Goal: Information Seeking & Learning: Stay updated

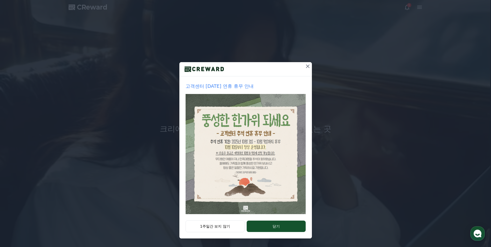
click at [308, 65] on icon at bounding box center [307, 66] width 6 height 6
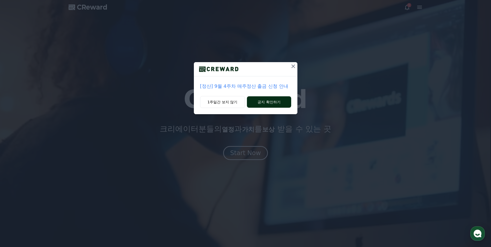
click at [264, 102] on button "공지 확인하기" at bounding box center [269, 101] width 44 height 11
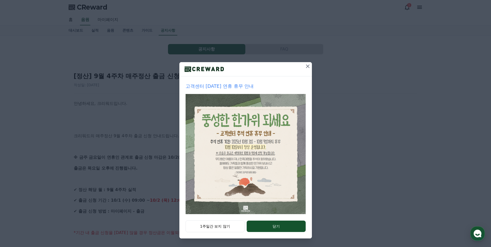
click at [307, 64] on icon at bounding box center [307, 66] width 6 height 6
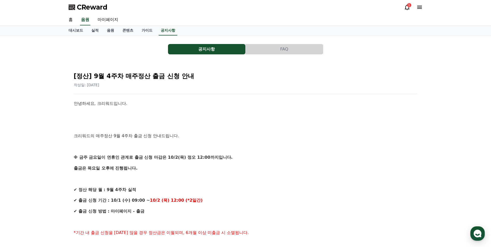
click at [407, 6] on div "1" at bounding box center [407, 7] width 6 height 6
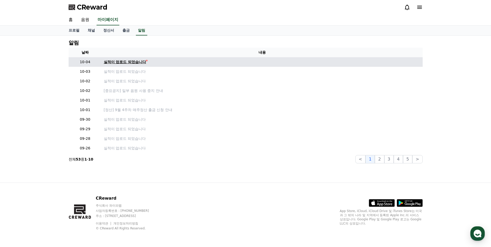
click at [139, 62] on div "실적이 업로드 되었습니다" at bounding box center [125, 61] width 42 height 5
